Goal: Transaction & Acquisition: Obtain resource

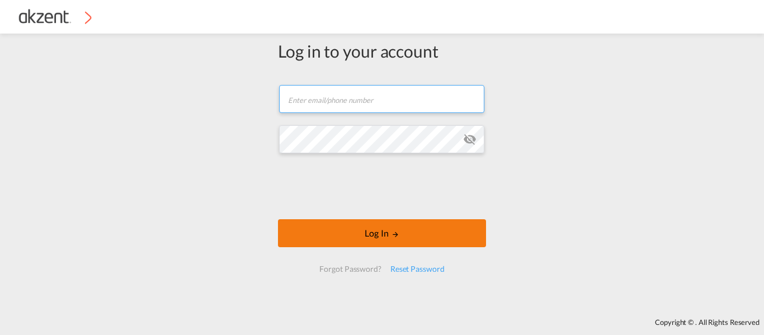
type input "[EMAIL_ADDRESS][DOMAIN_NAME]"
click at [385, 225] on button "Log In" at bounding box center [382, 233] width 208 height 28
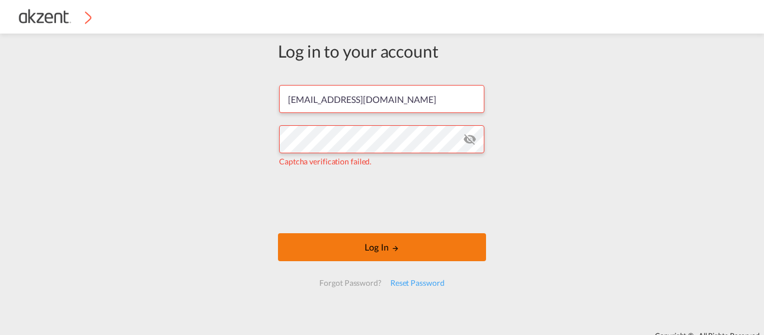
click at [406, 247] on button "Log In" at bounding box center [382, 247] width 208 height 28
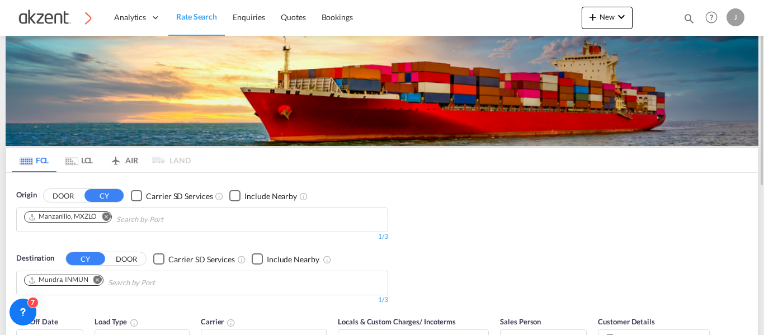
click at [125, 161] on md-tab-item "AIR" at bounding box center [123, 160] width 45 height 25
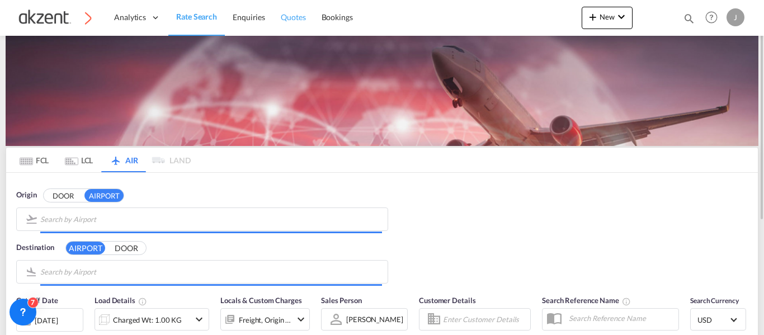
type input "[GEOGRAPHIC_DATA][DATE], [PERSON_NAME], [GEOGRAPHIC_DATA]"
type input "Sharjah International, Sharjah, SHJ"
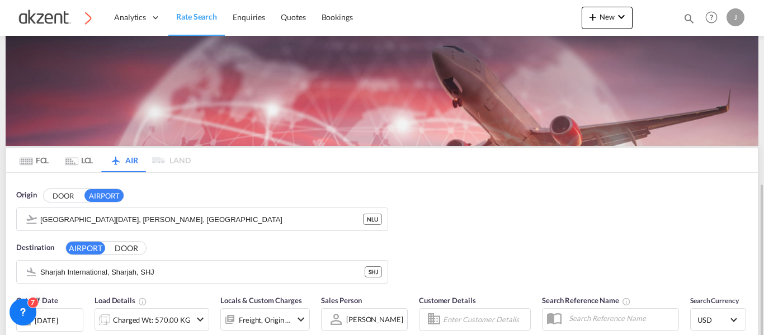
scroll to position [112, 0]
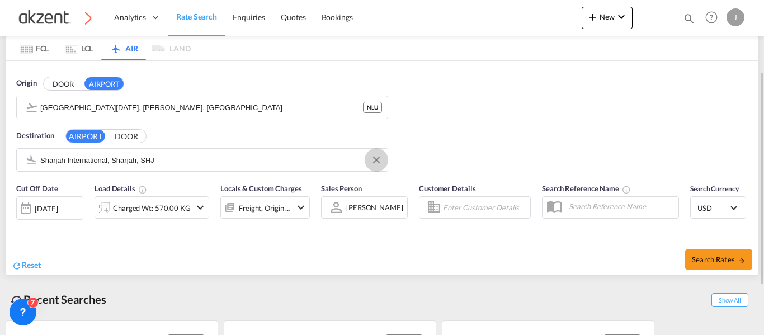
drag, startPoint x: 379, startPoint y: 157, endPoint x: 304, endPoint y: 171, distance: 75.6
click at [379, 157] on md-icon "Clear Input" at bounding box center [376, 160] width 12 height 12
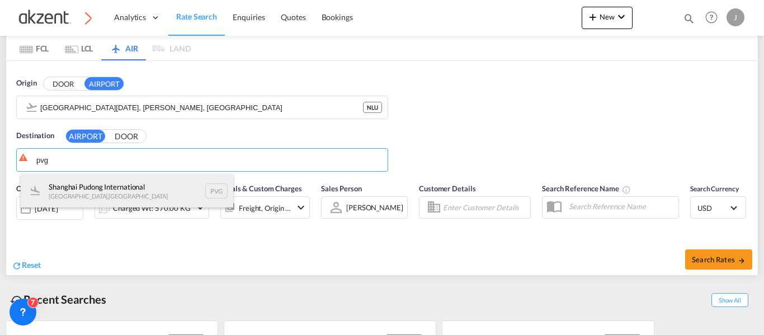
click at [215, 192] on div "Shanghai Pudong International [GEOGRAPHIC_DATA] , [GEOGRAPHIC_DATA] PVG" at bounding box center [127, 191] width 213 height 34
type input "Shanghai Pudong International, [GEOGRAPHIC_DATA], PVG"
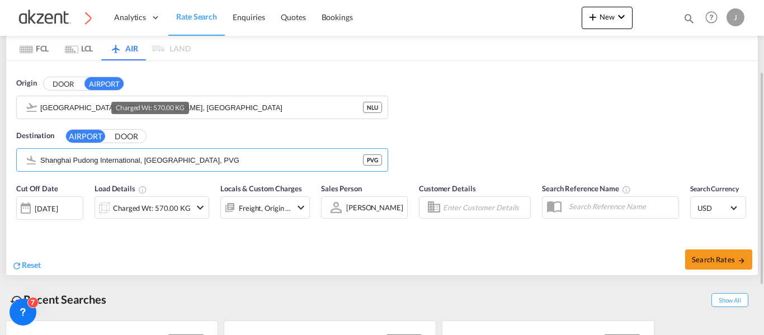
click at [161, 211] on div "Charged Wt: 570.00 KG" at bounding box center [152, 208] width 78 height 16
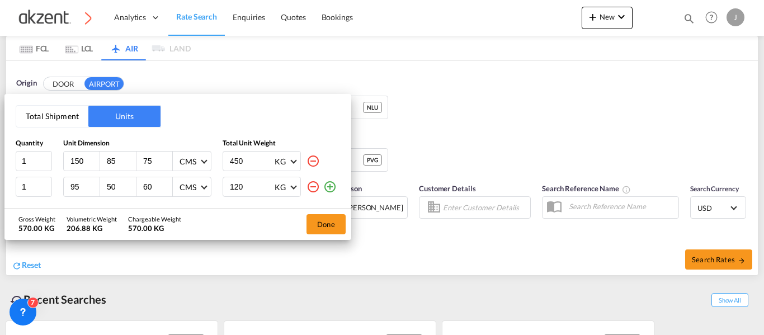
click at [308, 185] on md-icon "icon-minus-circle-outline" at bounding box center [313, 186] width 13 height 13
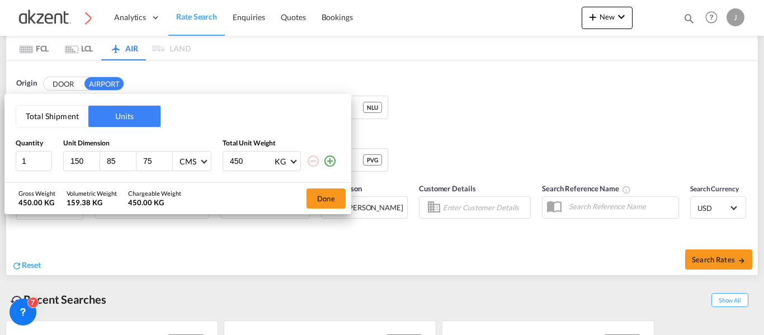
click at [86, 158] on input "150" at bounding box center [84, 161] width 30 height 10
type input "1"
click at [249, 159] on input "450" at bounding box center [251, 161] width 45 height 19
type input "4"
type input "80"
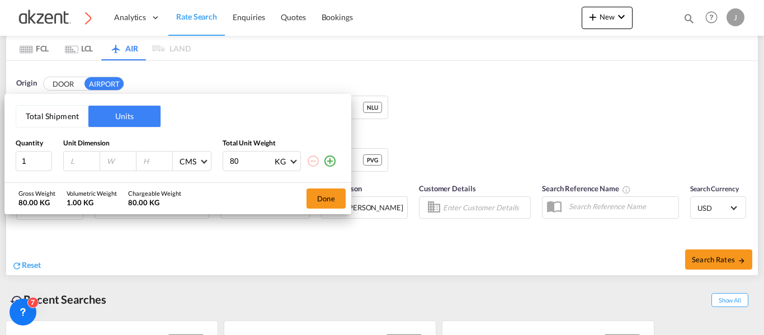
click at [78, 163] on input "number" at bounding box center [84, 161] width 30 height 10
type input "65"
type input "45"
type input "35"
click at [326, 194] on button "Done" at bounding box center [326, 199] width 39 height 20
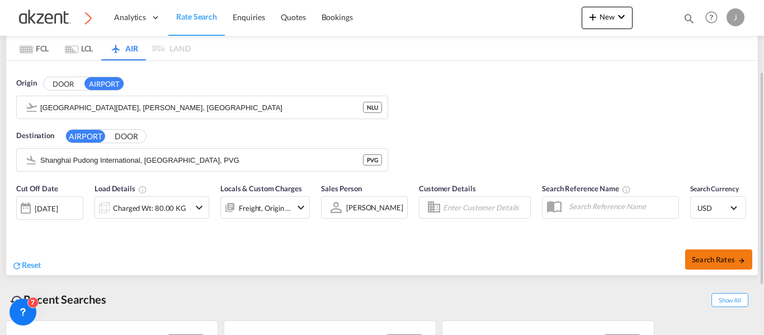
click at [701, 253] on button "Search Rates" at bounding box center [718, 260] width 67 height 20
type input "NLU to PVG / [DATE]"
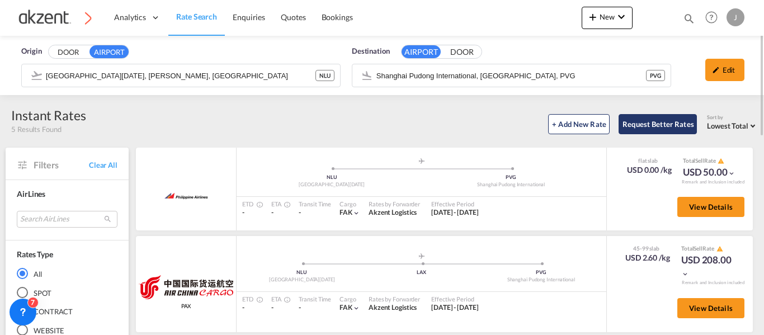
click at [660, 122] on button "Request Better Rates" at bounding box center [658, 124] width 78 height 20
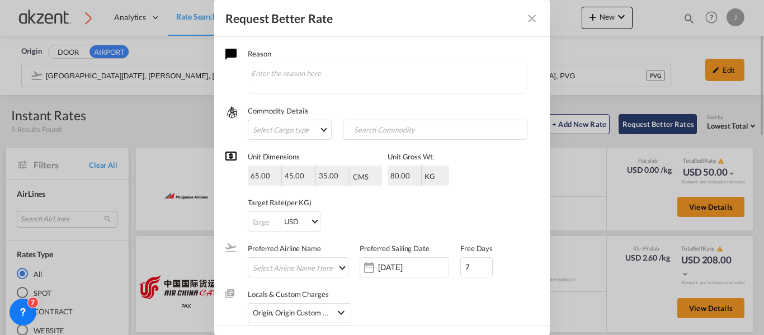
scroll to position [32, 0]
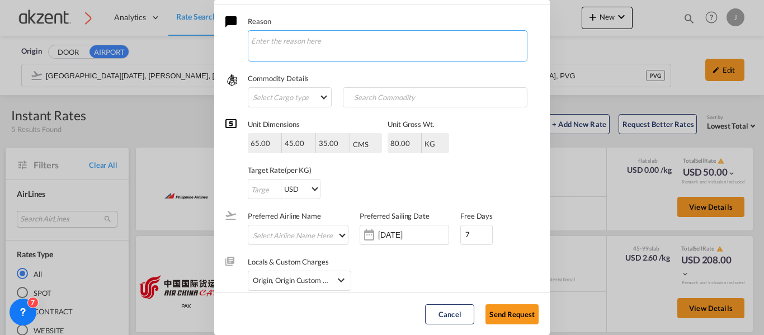
click at [356, 32] on textarea "Request Better Rate ..." at bounding box center [388, 45] width 280 height 31
paste textarea "Injection mold inserts HS code: 8480719090 1pc/ :80 KG/ 650mmx450mmx350mm"
type textarea "Hola chicas, me ayudan con este EXW? necesitare maniobras y aduana. detalles: I…"
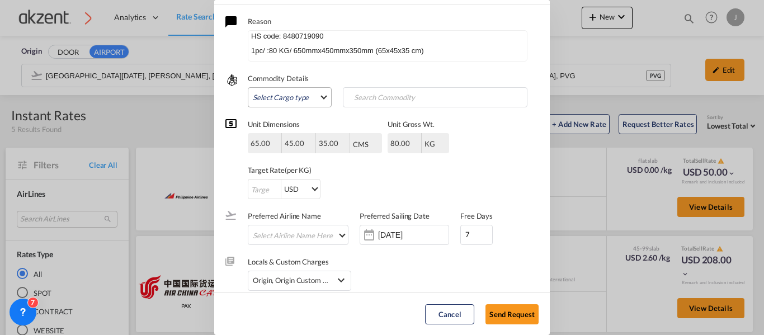
click at [294, 100] on md-select "Select Cargo type FAK GCR GDSM General Cargo Hazardous Cargo Ambient Foodstuff …" at bounding box center [290, 97] width 84 height 20
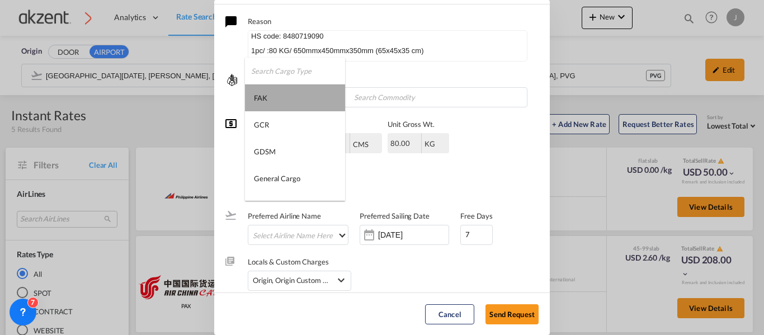
click at [278, 98] on md-option "FAK" at bounding box center [295, 97] width 100 height 27
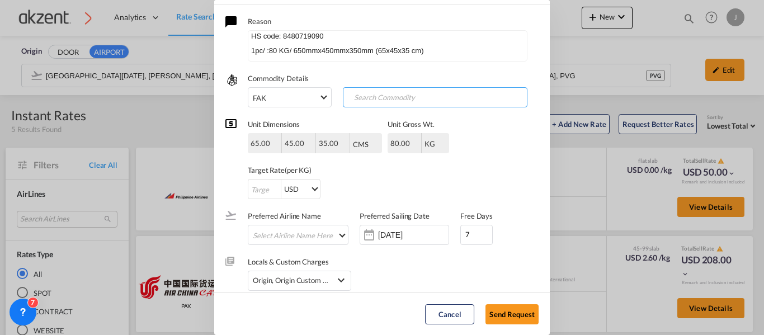
click at [368, 96] on input "Chips input." at bounding box center [401, 98] width 111 height 18
type input "general cargo"
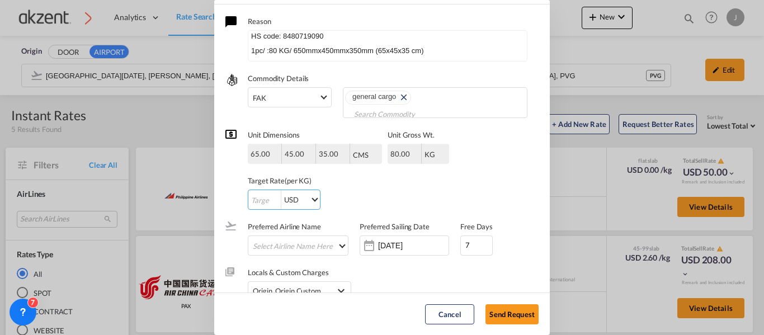
click at [256, 198] on input "Request Better Rate ..." at bounding box center [264, 200] width 32 height 20
type input "1"
click at [391, 246] on input "[DATE]" at bounding box center [413, 245] width 71 height 9
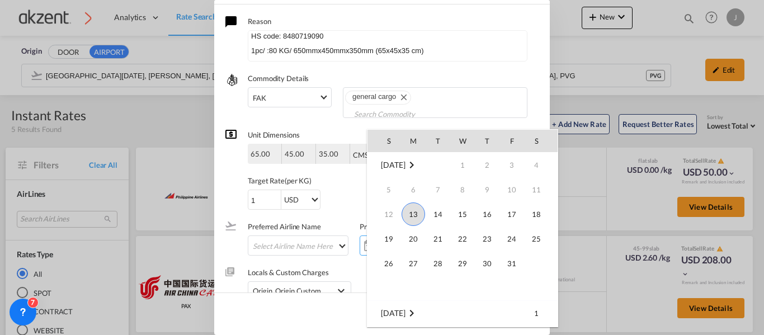
click at [411, 214] on span "13" at bounding box center [414, 215] width 24 height 24
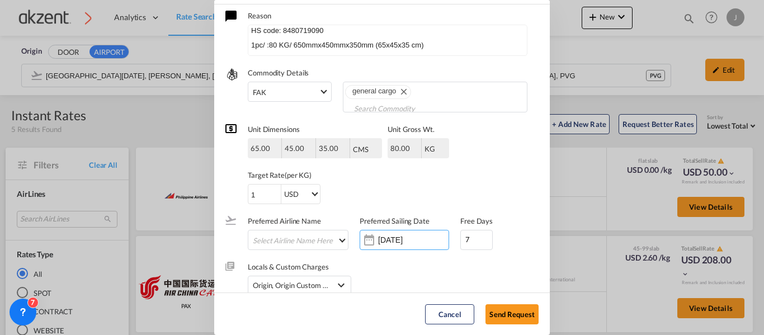
scroll to position [20, 0]
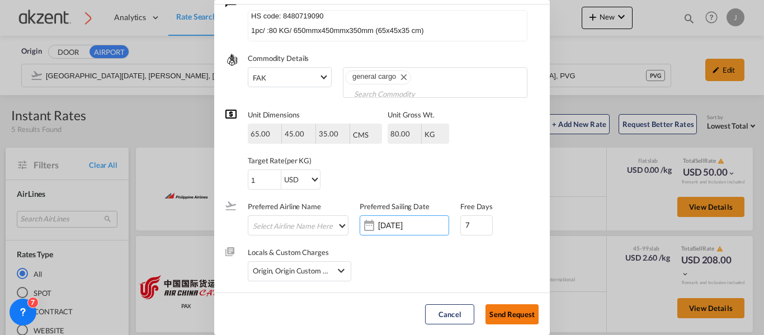
click at [515, 313] on button "Send Request" at bounding box center [512, 314] width 53 height 20
type input "[DATE]"
